Goal: Transaction & Acquisition: Purchase product/service

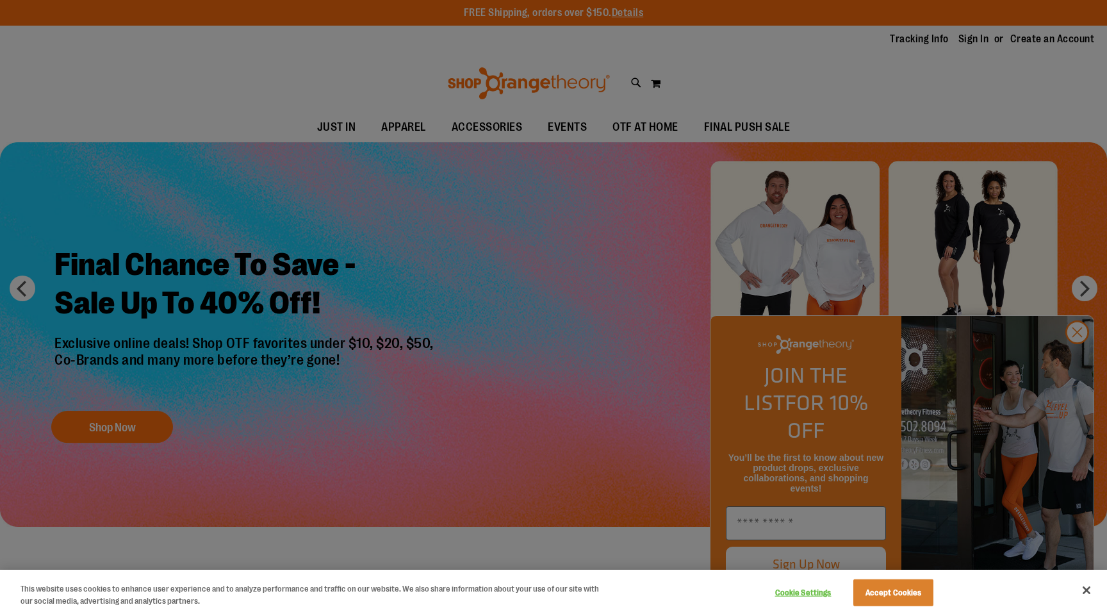
click at [1075, 358] on div at bounding box center [553, 307] width 1107 height 614
click at [1075, 359] on div at bounding box center [553, 307] width 1107 height 614
click at [887, 599] on button "Accept Cookies" at bounding box center [893, 592] width 80 height 27
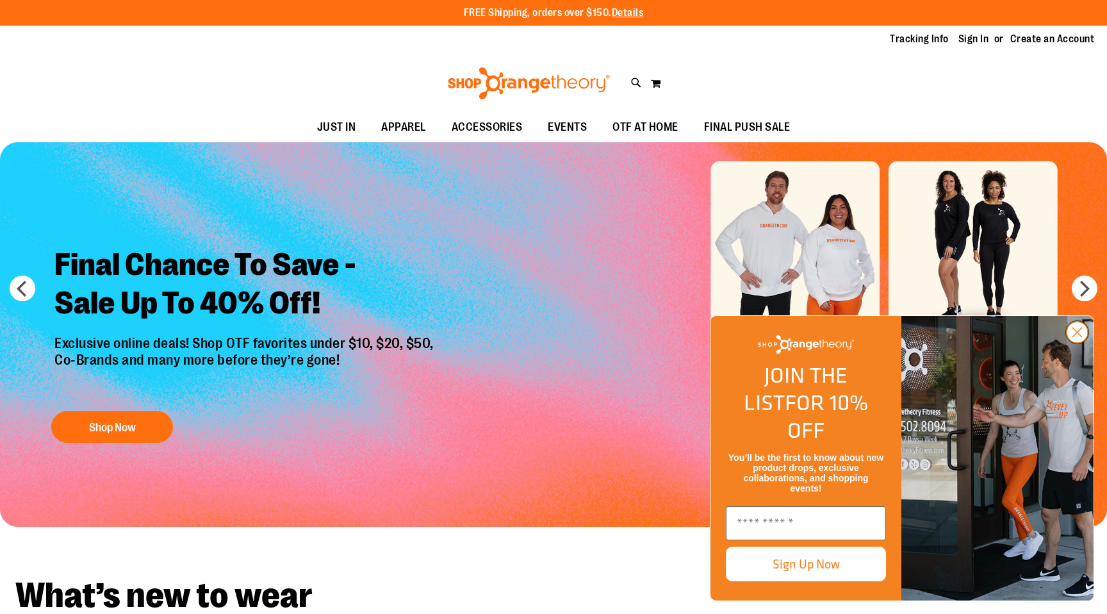
click at [1075, 337] on icon "Close dialog" at bounding box center [1077, 332] width 9 height 9
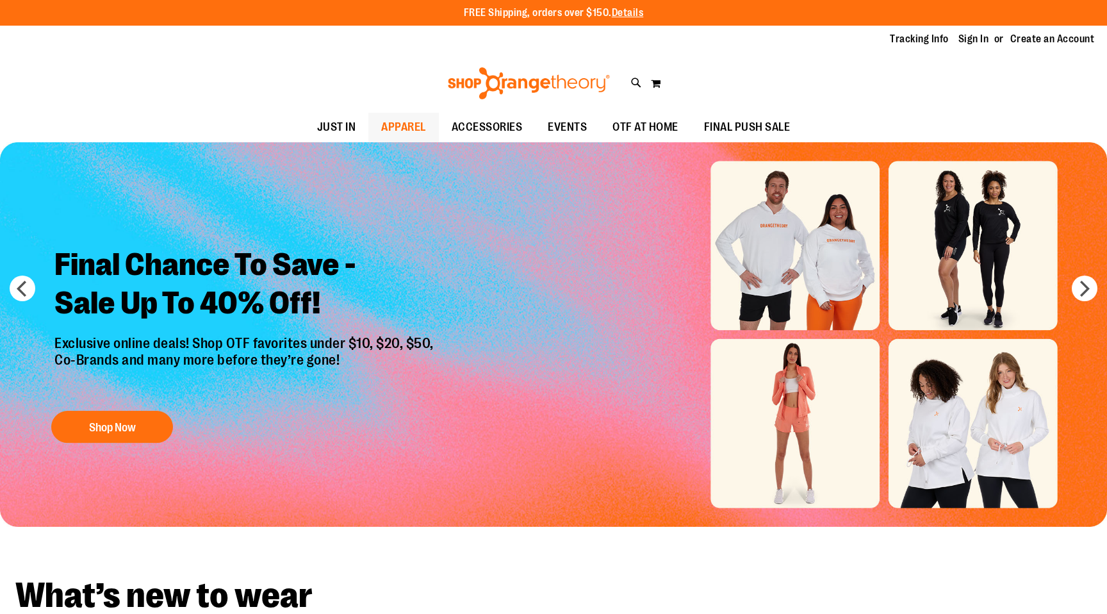
click at [420, 137] on span "APPAREL" at bounding box center [403, 127] width 45 height 29
click at [87, 431] on button "Shop Now" at bounding box center [112, 427] width 122 height 32
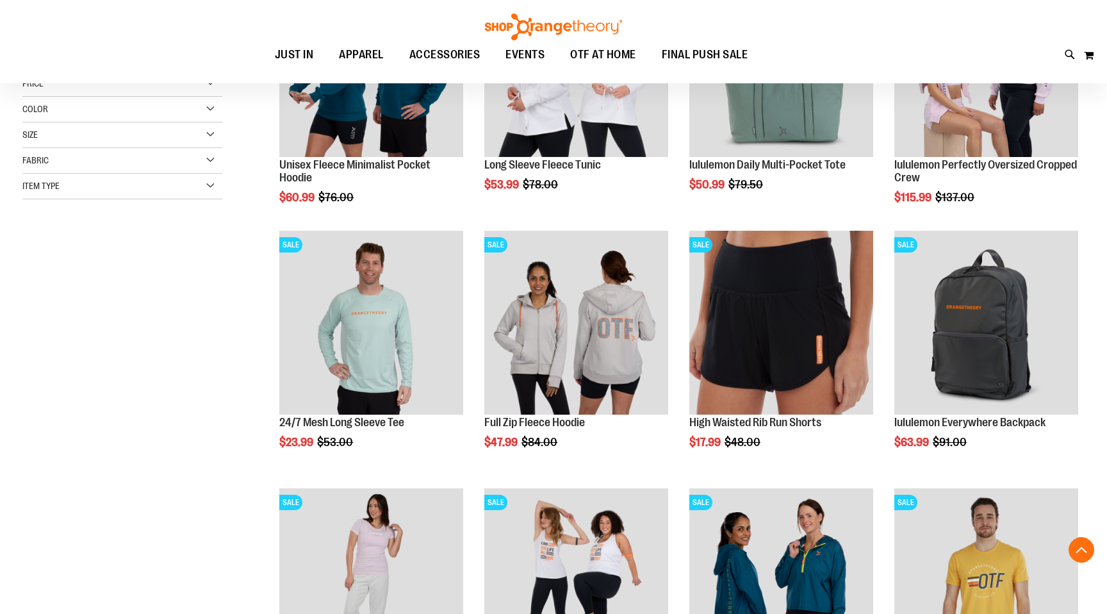
scroll to position [291, 0]
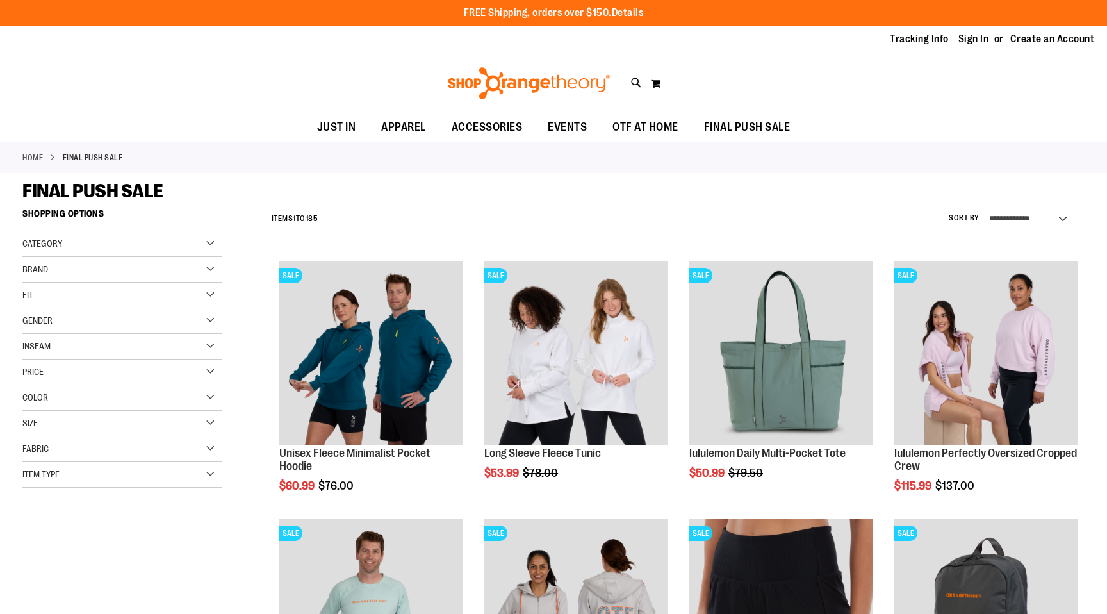
click at [114, 271] on div "Brand" at bounding box center [122, 270] width 200 height 26
click at [31, 320] on link "lululemon" at bounding box center [115, 322] width 192 height 13
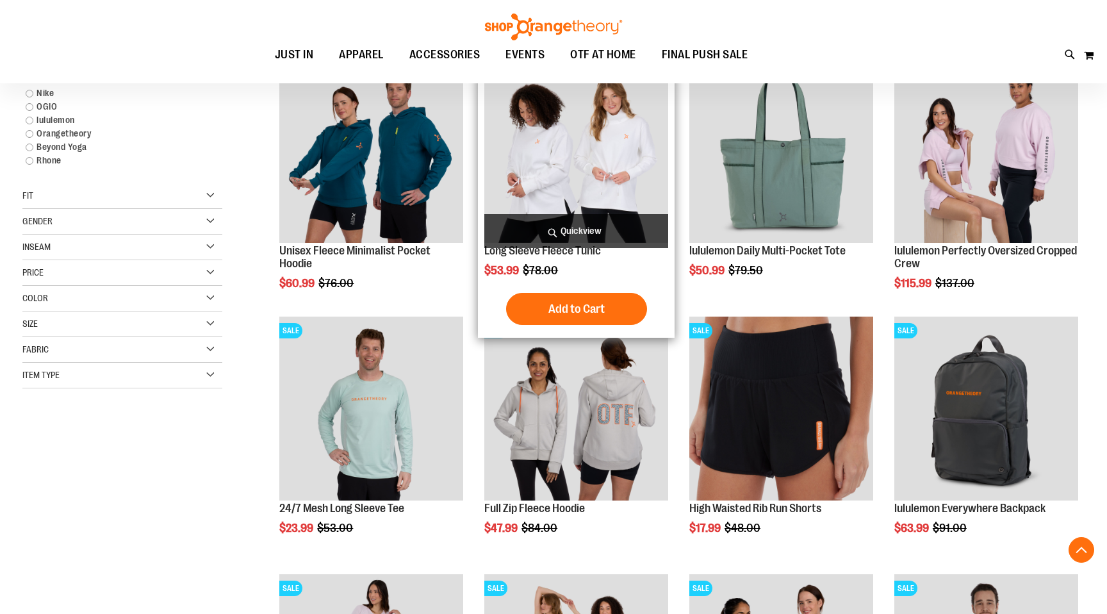
scroll to position [202, 0]
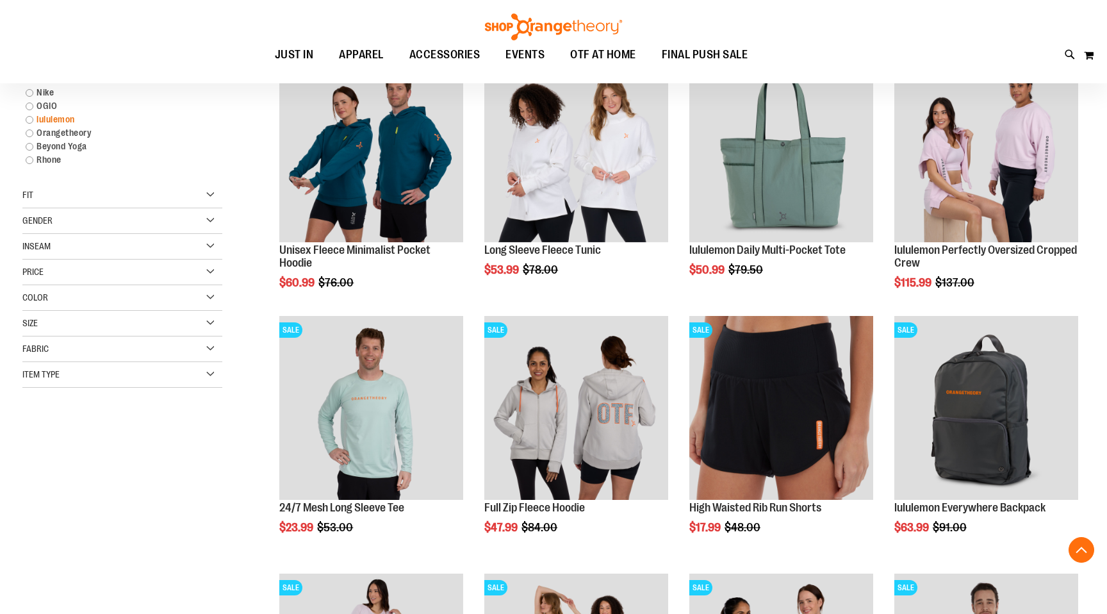
click at [30, 117] on link "lululemon" at bounding box center [115, 119] width 192 height 13
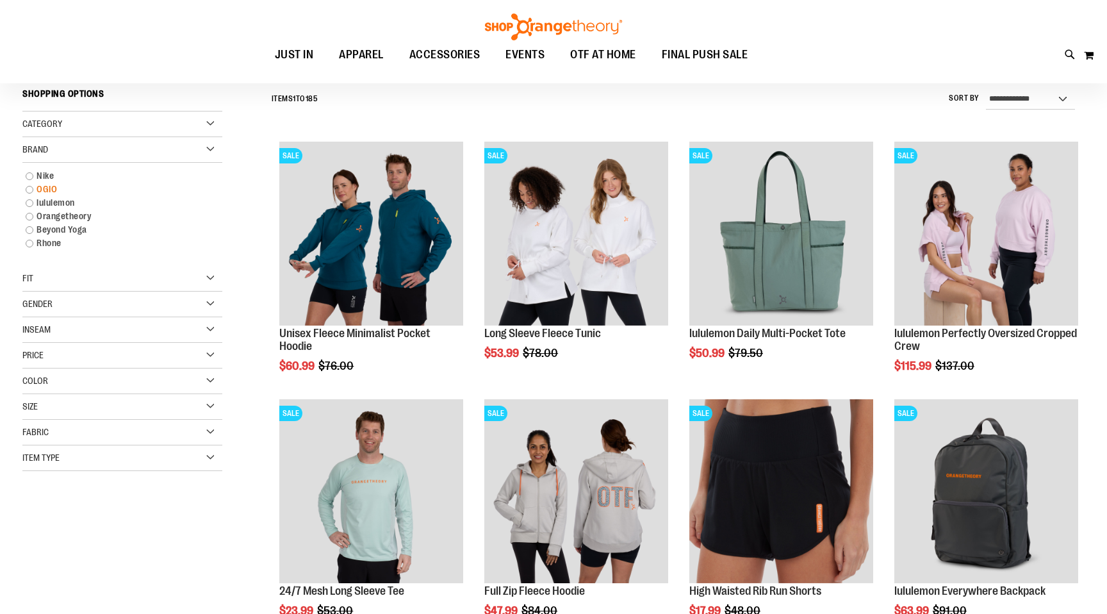
scroll to position [119, 0]
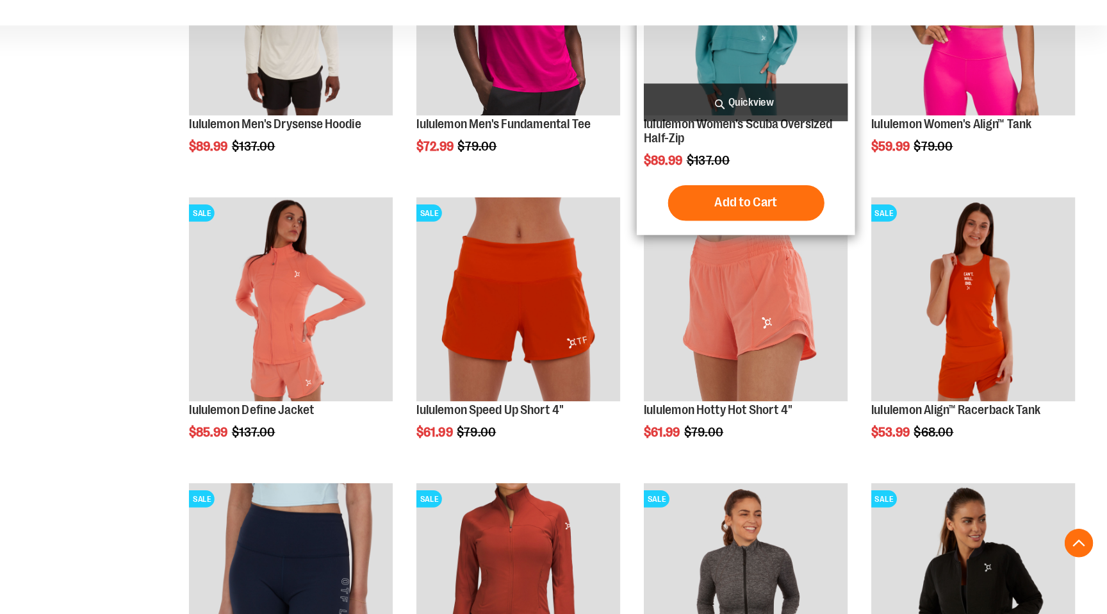
scroll to position [1053, 0]
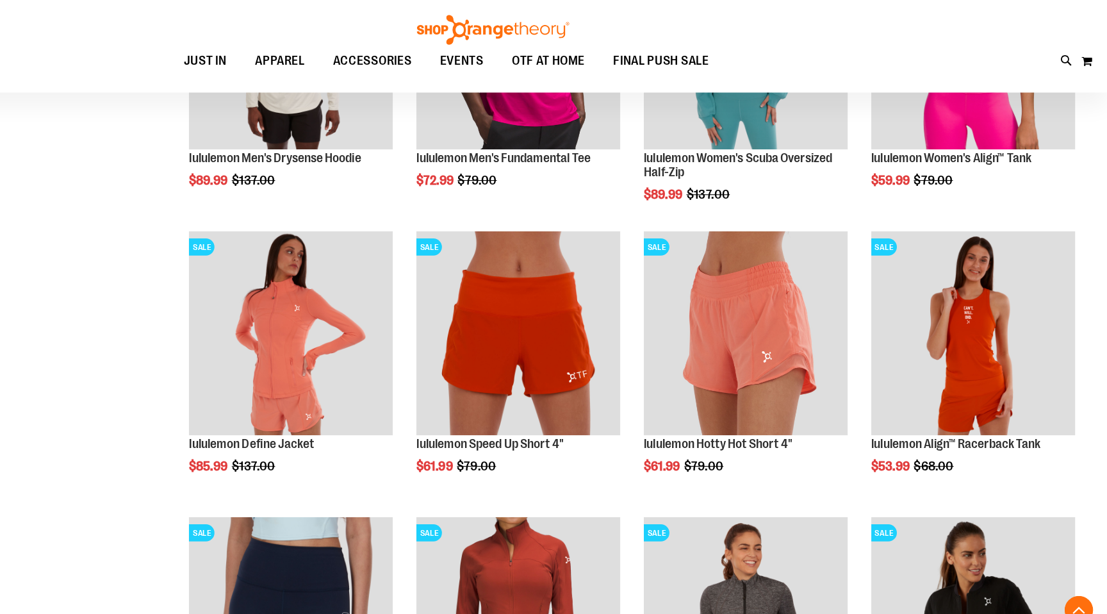
scroll to position [1026, 0]
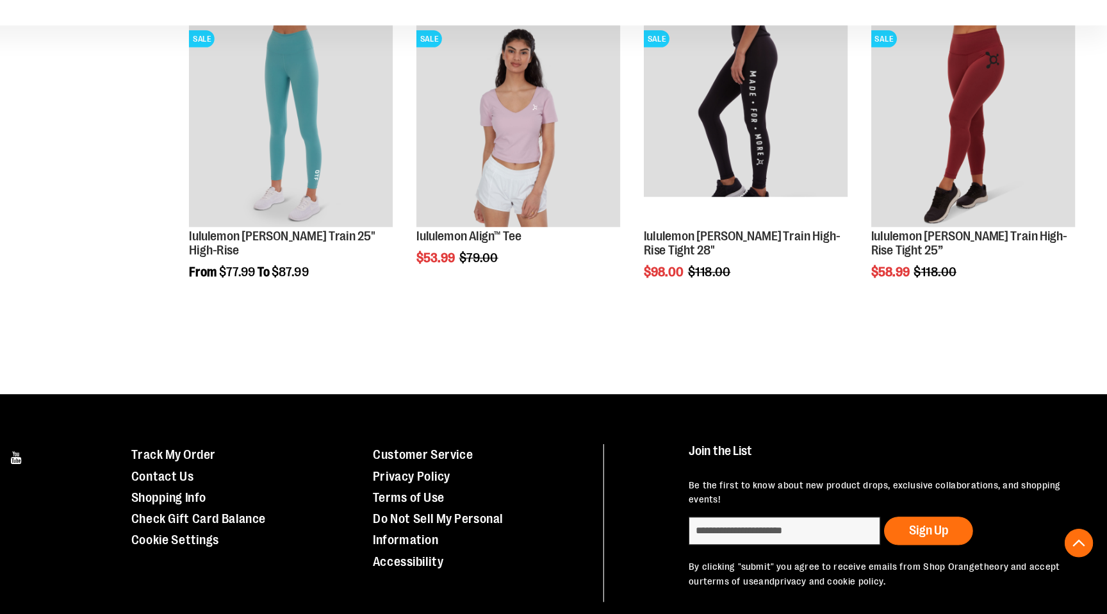
scroll to position [2293, 0]
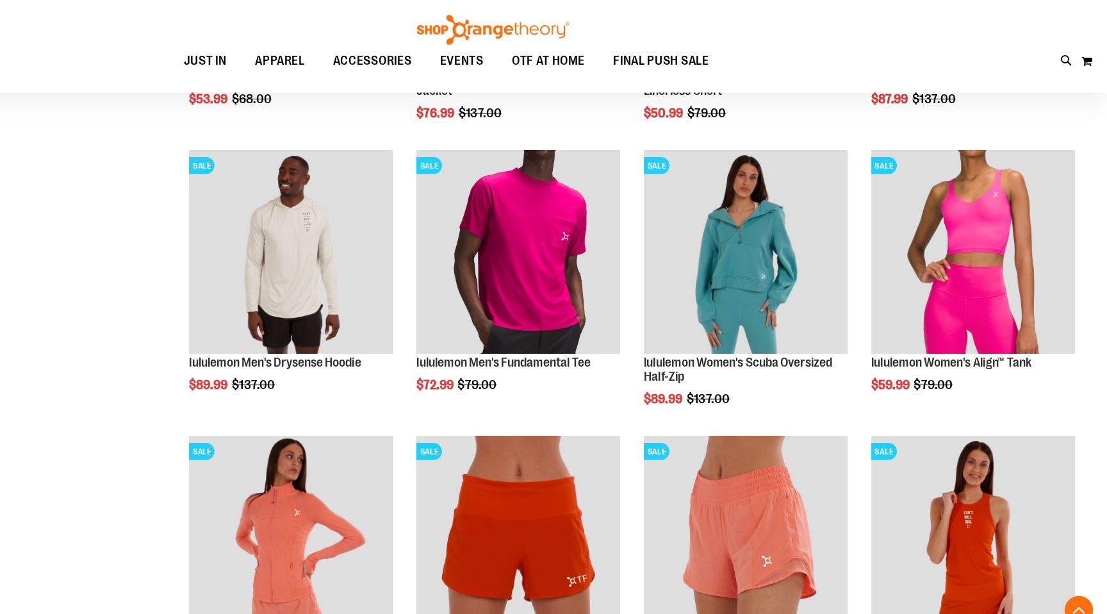
scroll to position [893, 0]
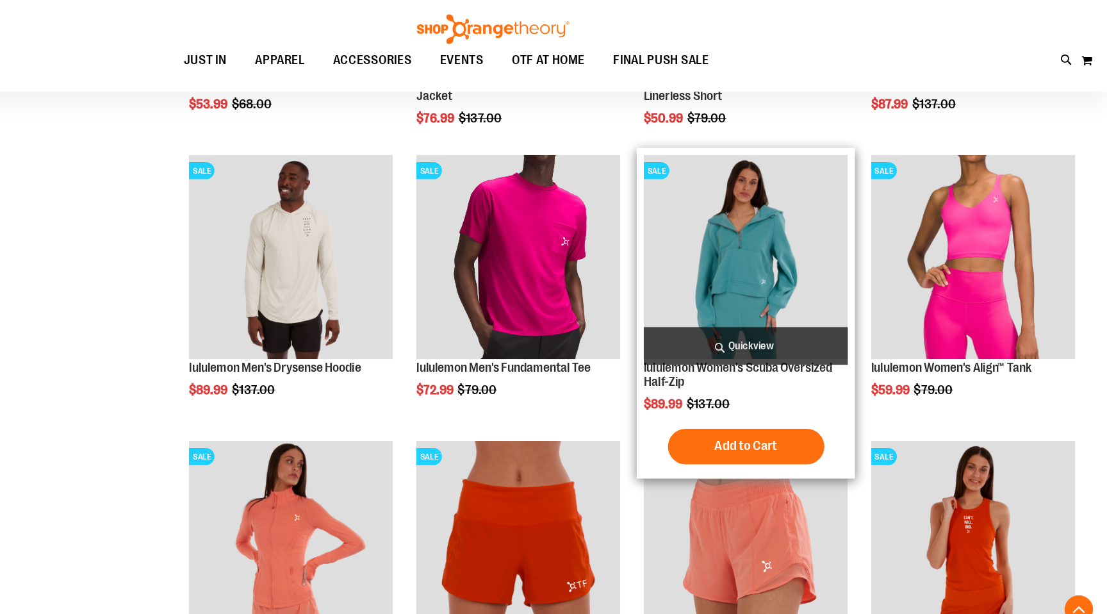
click at [787, 204] on img "product" at bounding box center [781, 232] width 184 height 184
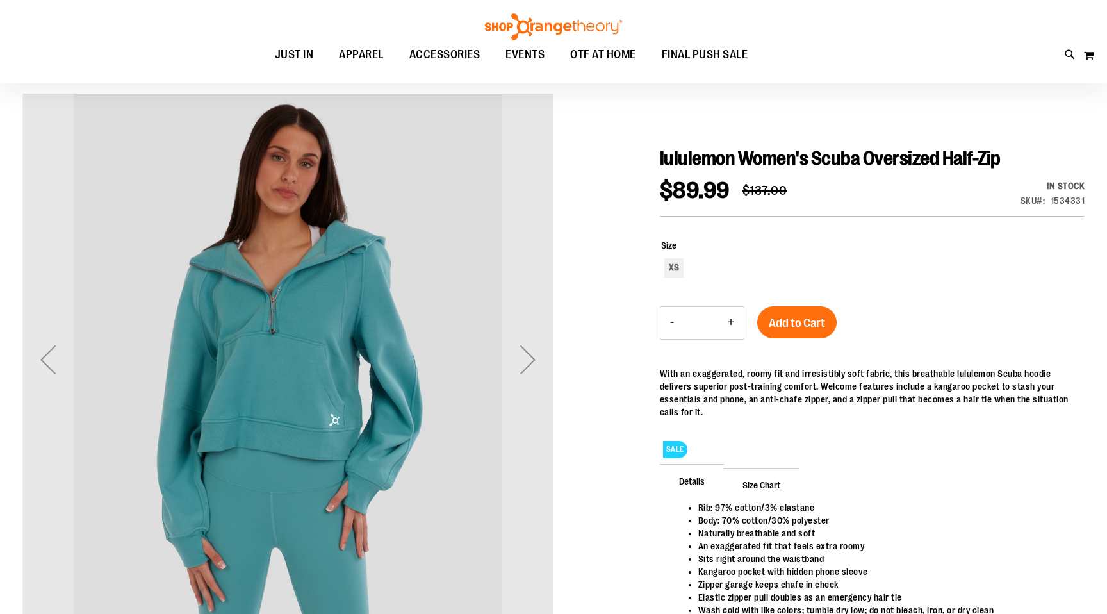
scroll to position [94, 0]
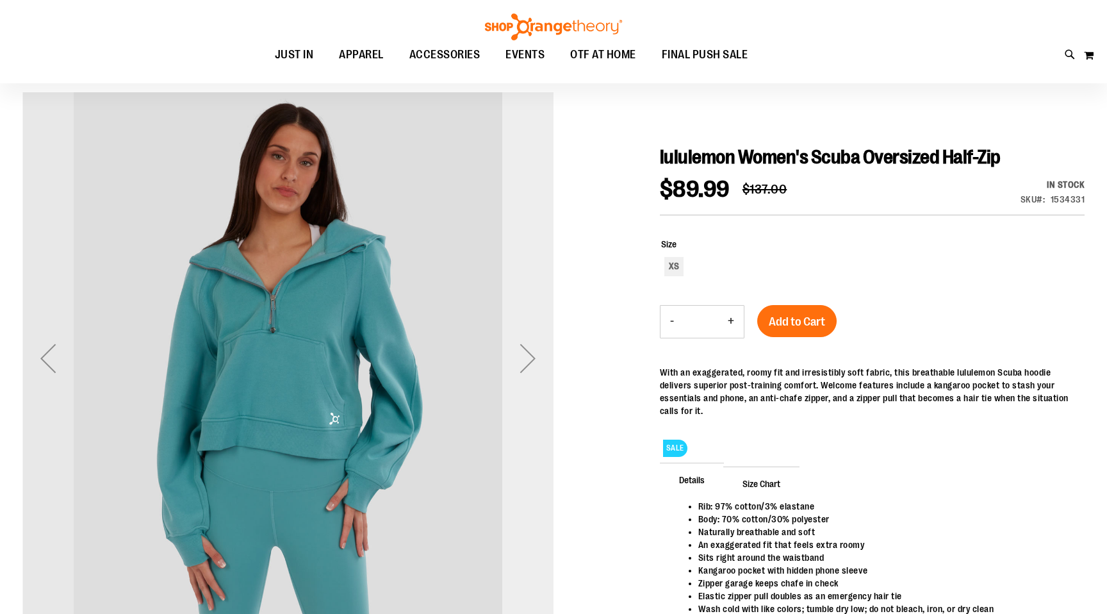
click at [516, 361] on div "Next" at bounding box center [527, 357] width 51 height 51
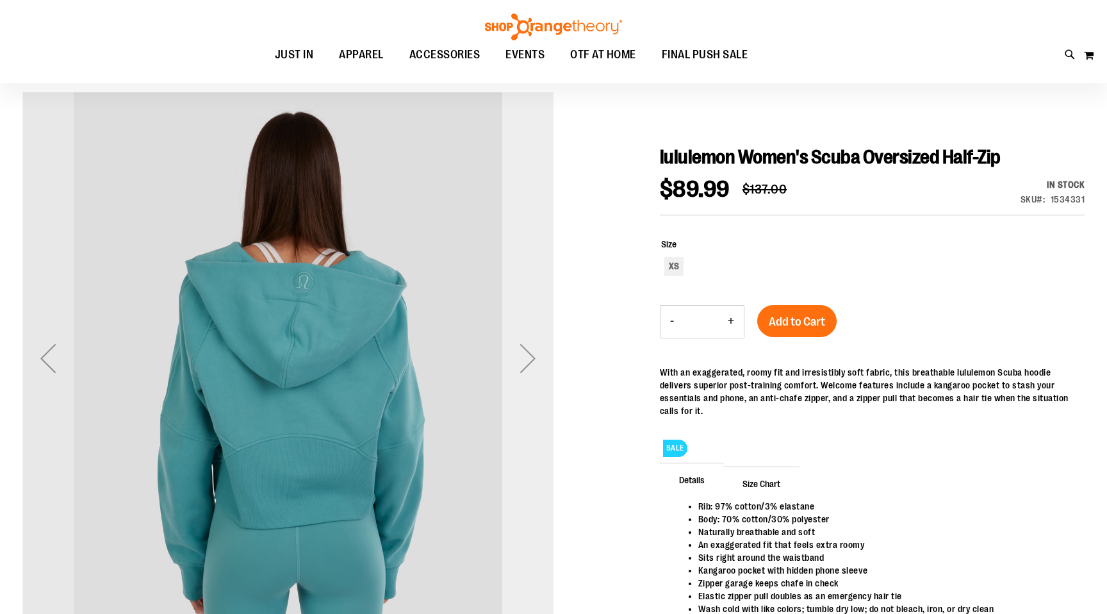
click at [516, 361] on div "Next" at bounding box center [527, 357] width 51 height 51
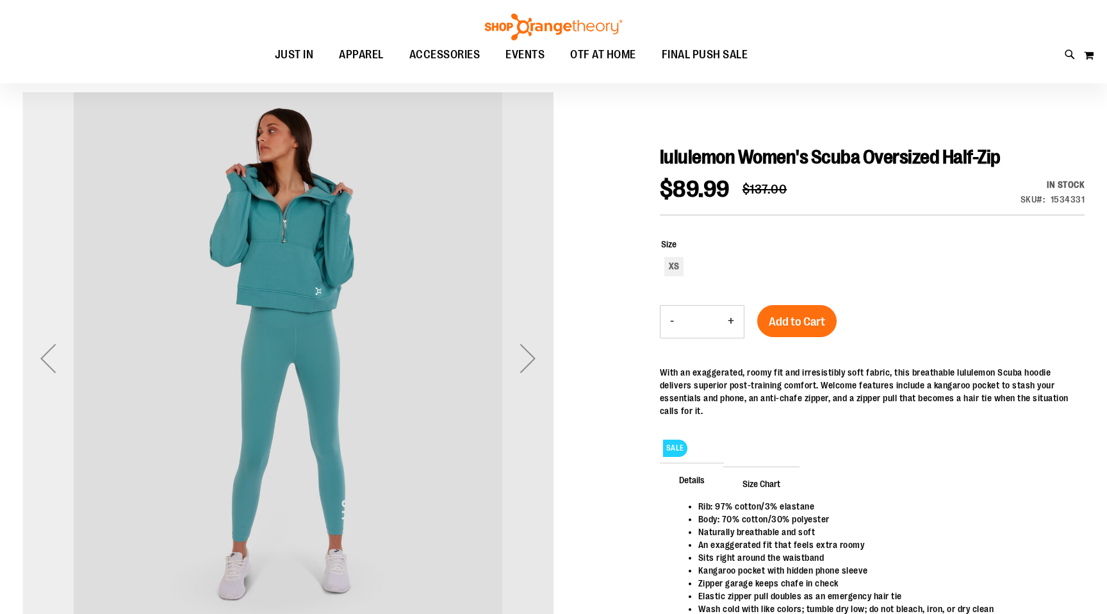
click at [35, 357] on div "Previous" at bounding box center [47, 357] width 51 height 51
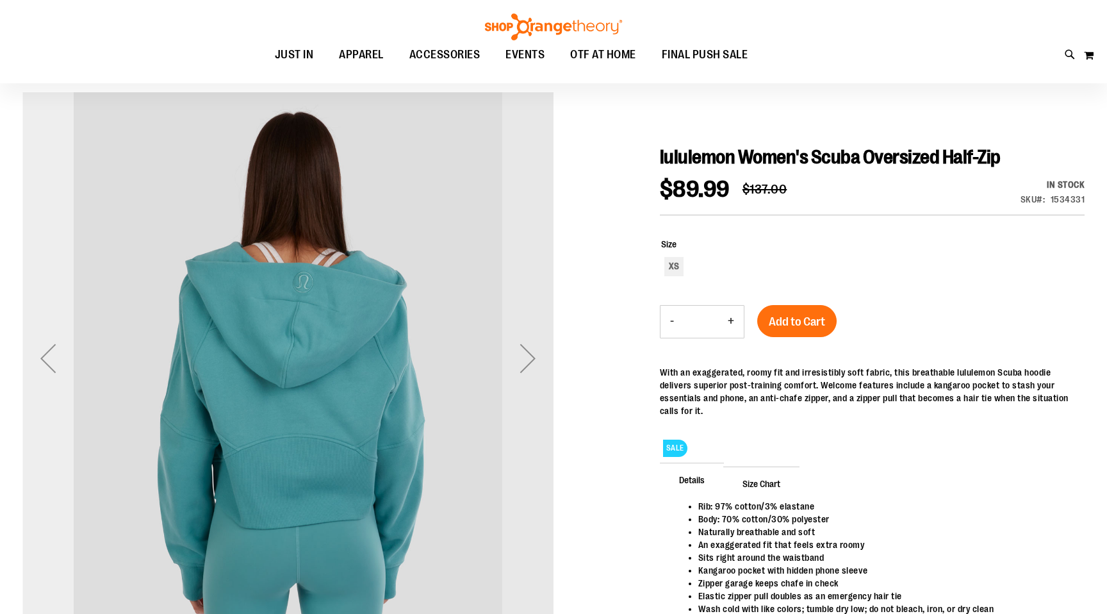
click at [35, 357] on div "Previous" at bounding box center [47, 357] width 51 height 51
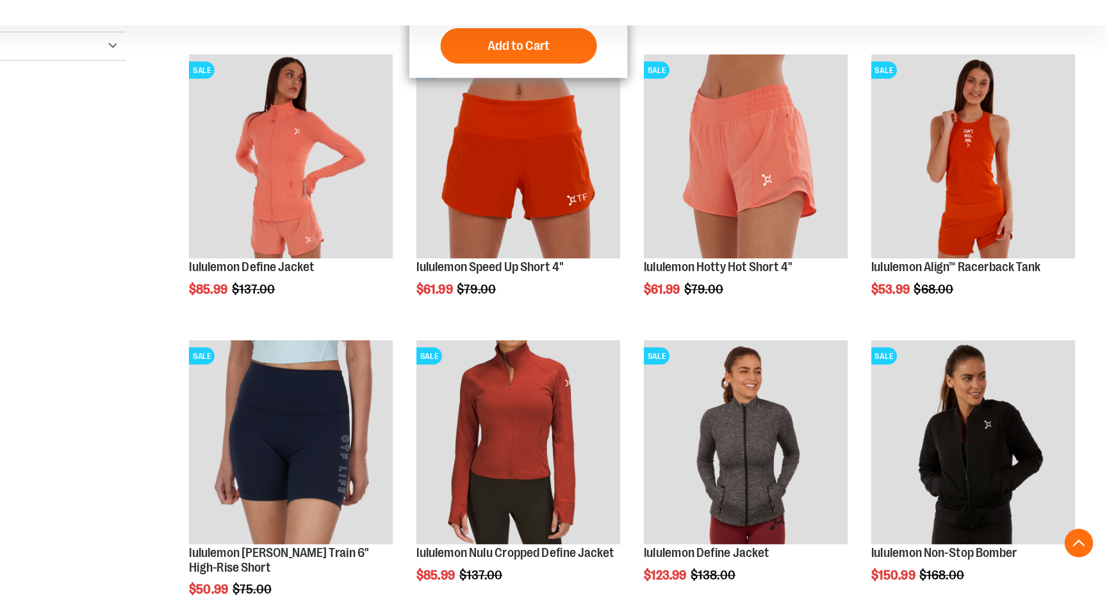
scroll to position [326, 0]
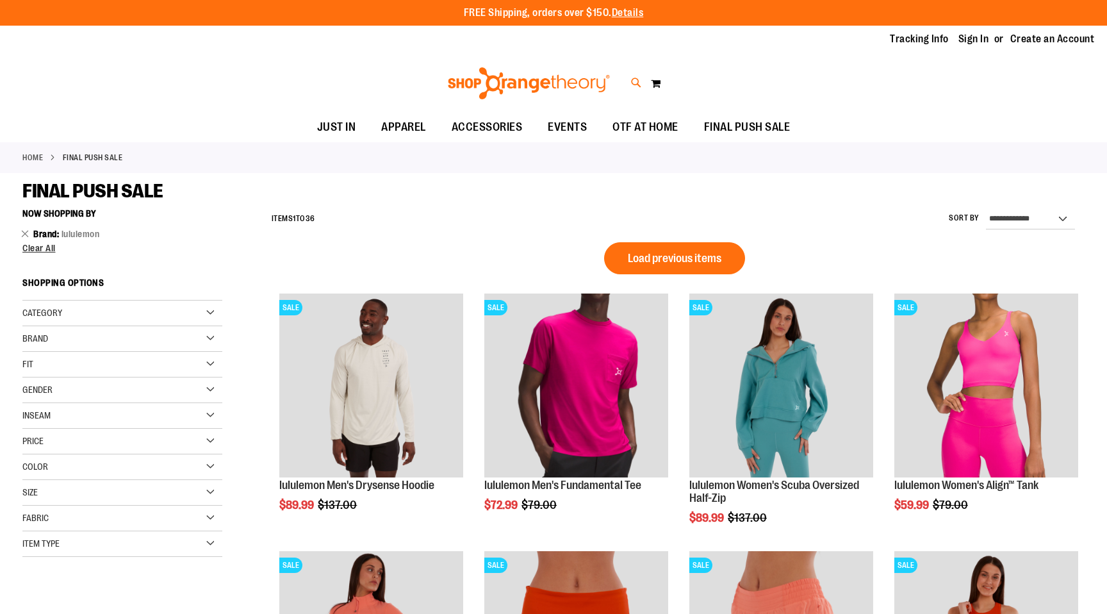
click at [635, 81] on icon at bounding box center [636, 83] width 11 height 15
type input "*****"
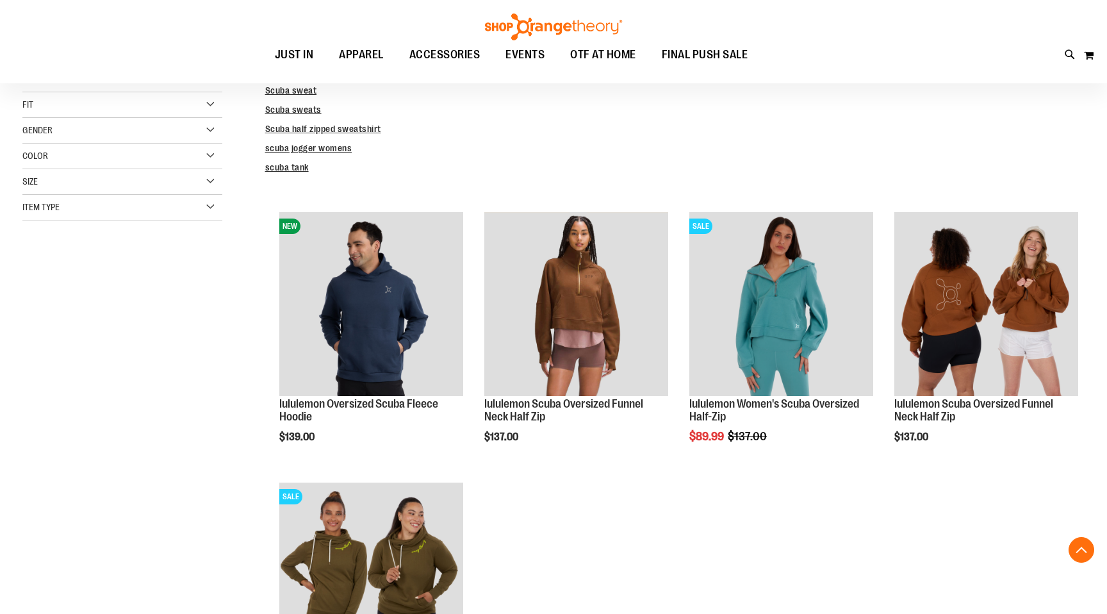
scroll to position [217, 0]
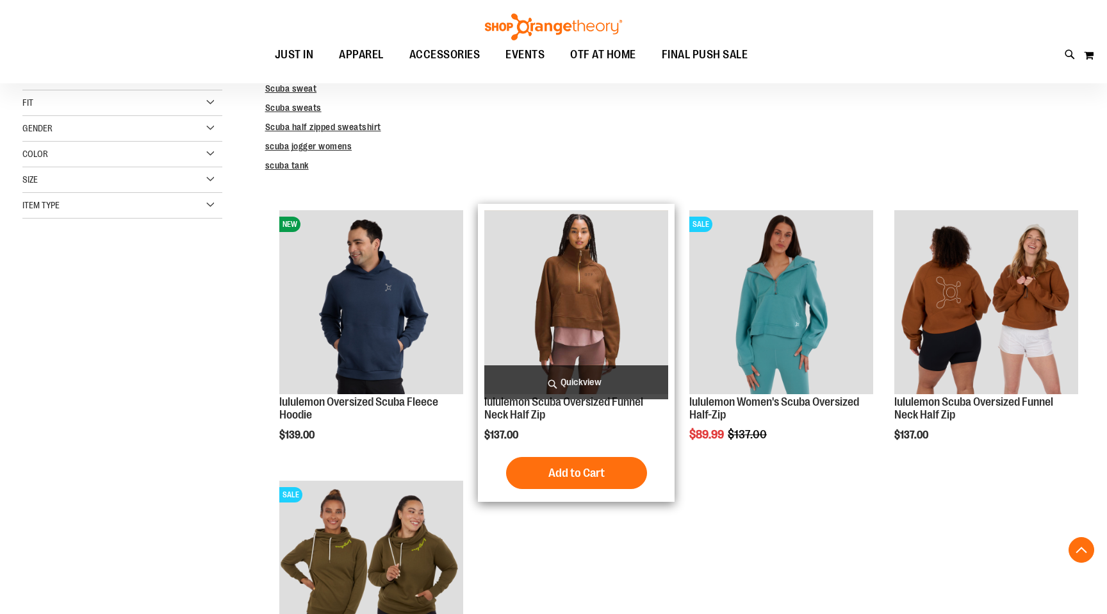
click at [560, 384] on span "Quickview" at bounding box center [576, 382] width 184 height 34
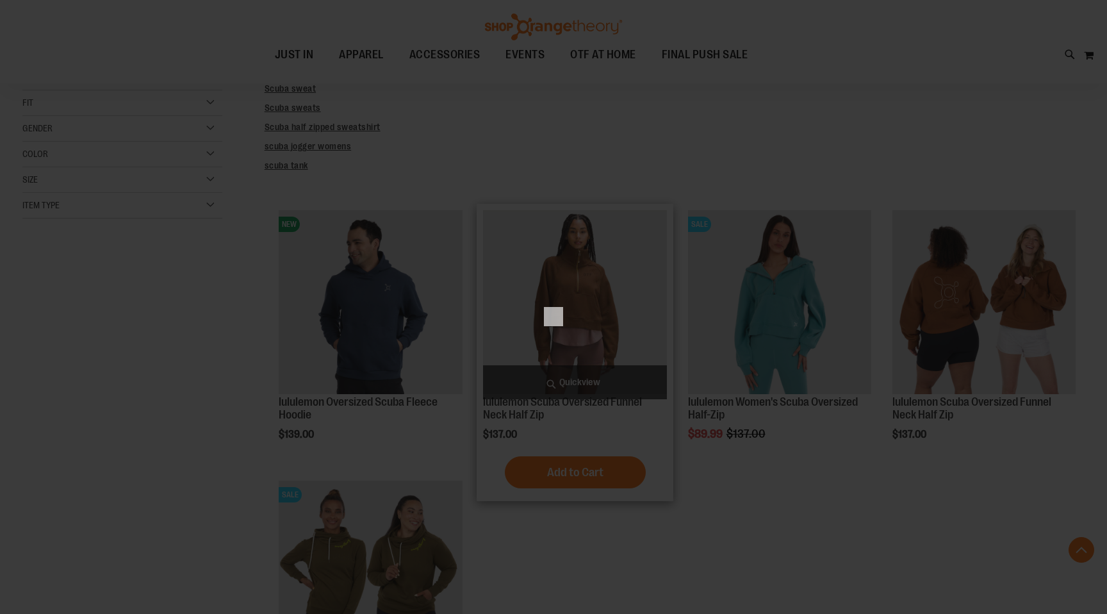
scroll to position [0, 0]
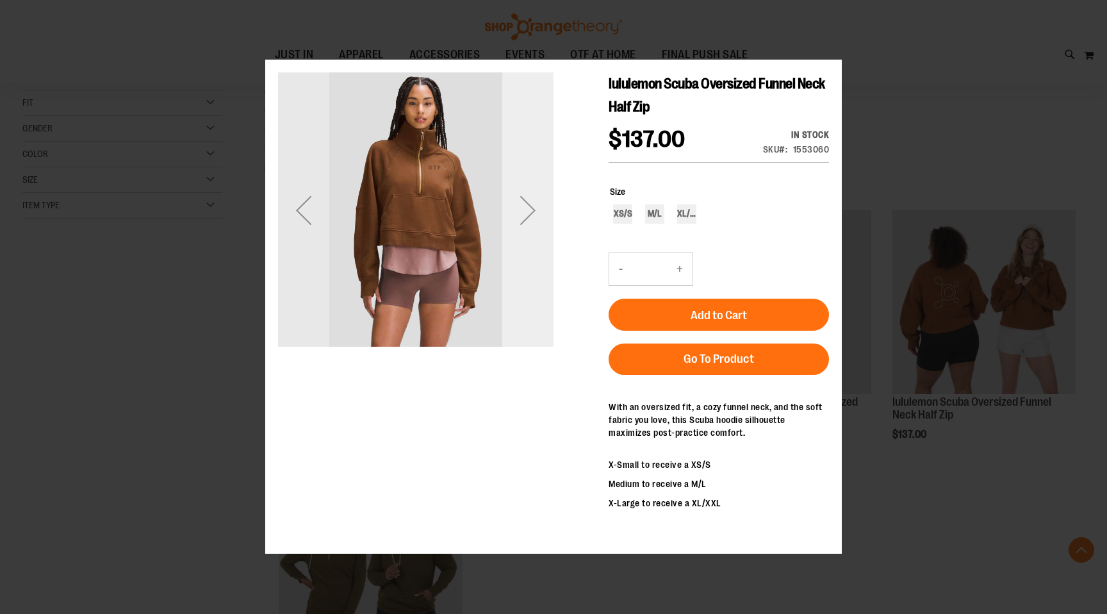
click at [521, 224] on div "Next" at bounding box center [527, 209] width 51 height 51
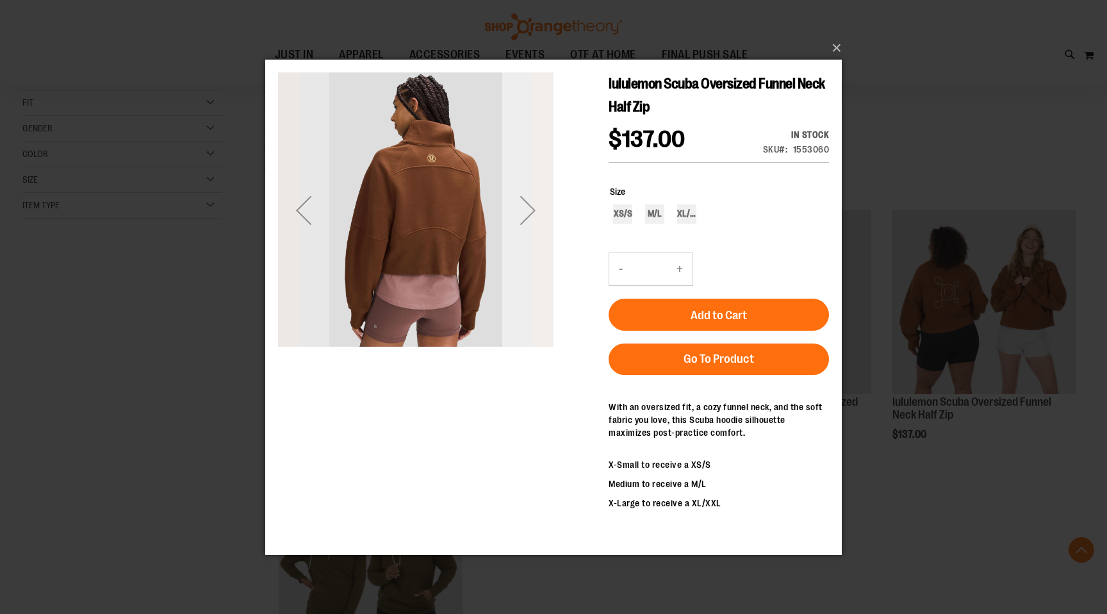
click at [521, 225] on div "Next" at bounding box center [527, 209] width 51 height 51
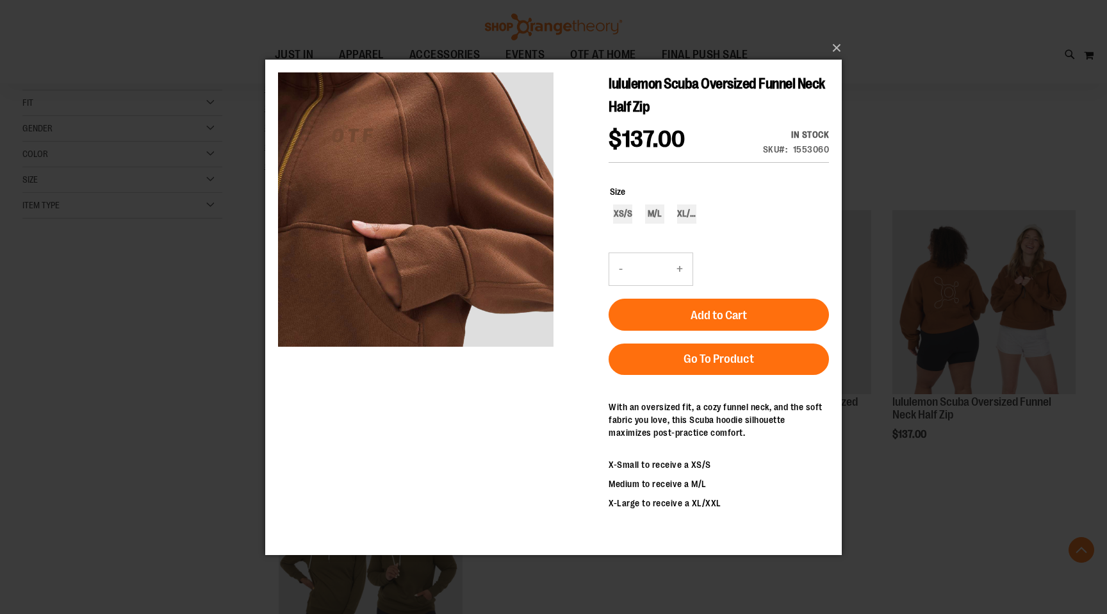
click at [1014, 56] on div "×" at bounding box center [553, 307] width 1107 height 614
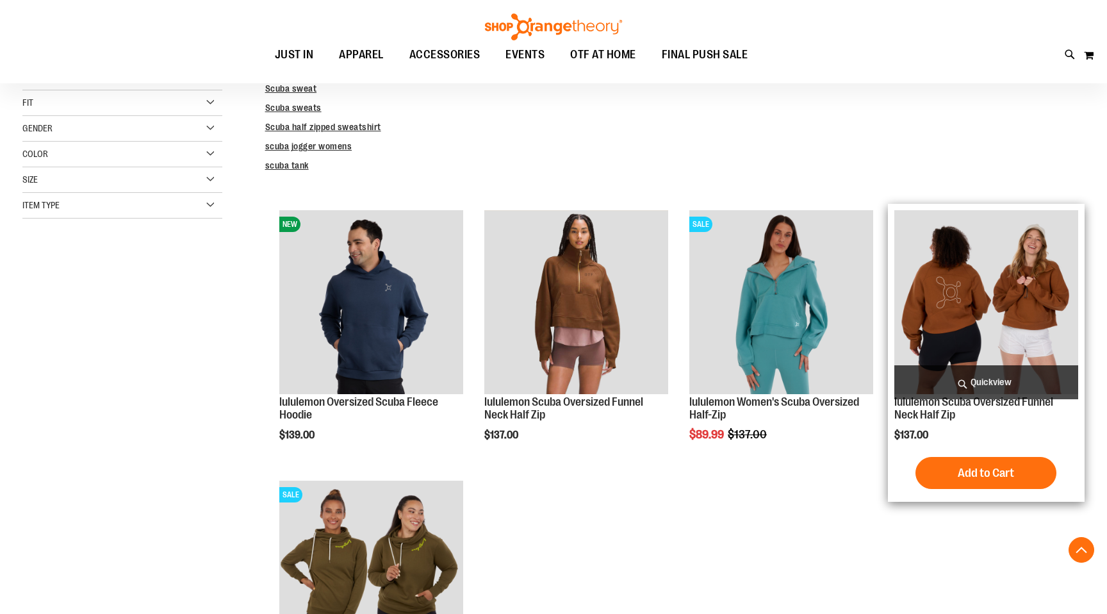
click at [960, 391] on span "Quickview" at bounding box center [986, 382] width 184 height 34
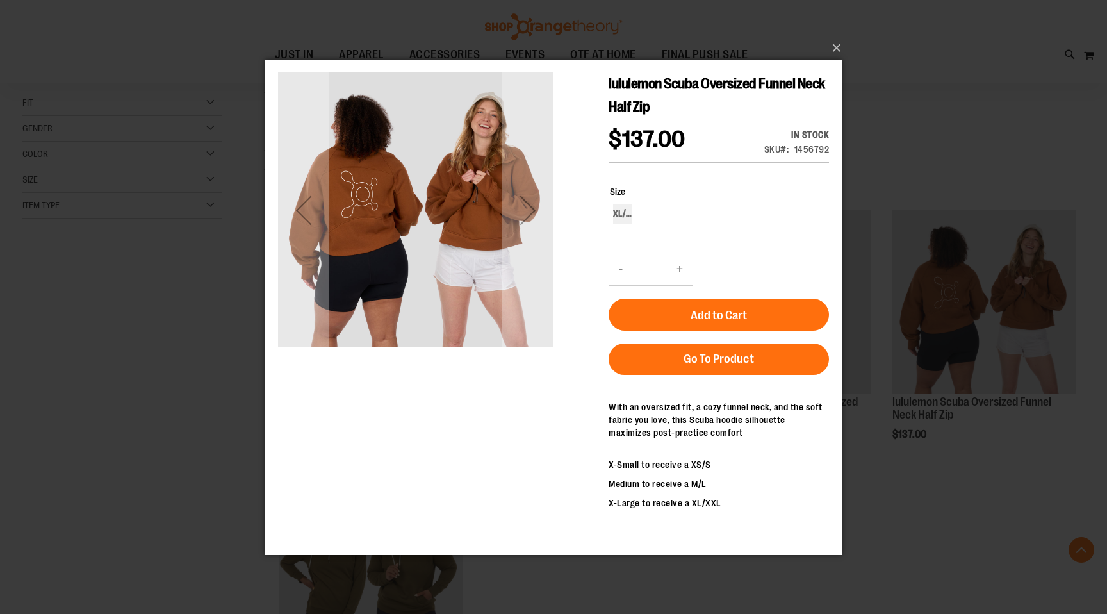
click at [951, 520] on div "×" at bounding box center [553, 307] width 1107 height 614
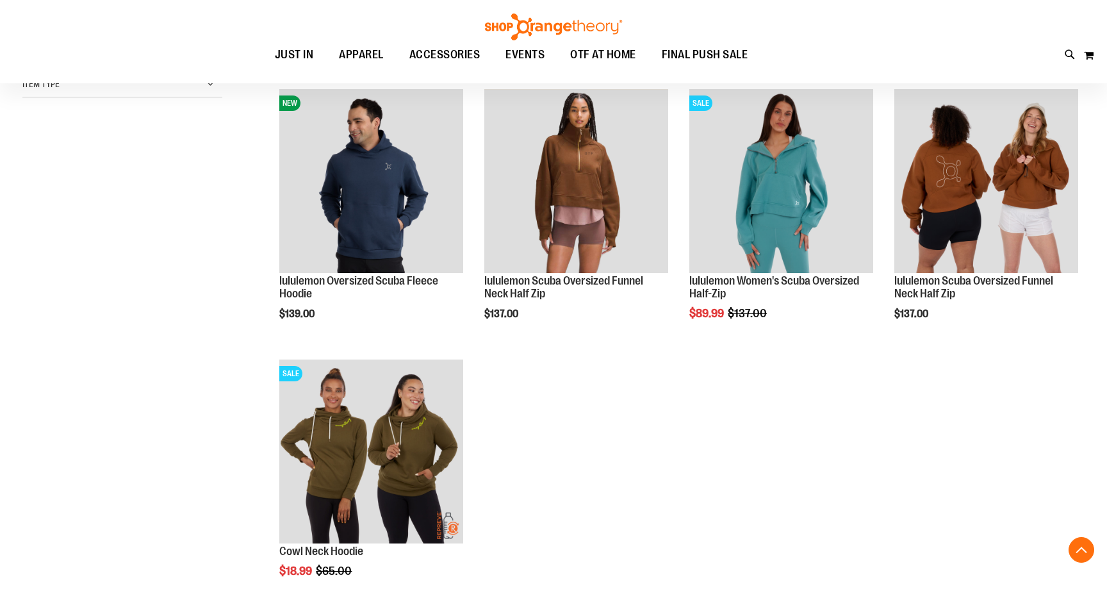
scroll to position [339, 0]
